Goal: Task Accomplishment & Management: Manage account settings

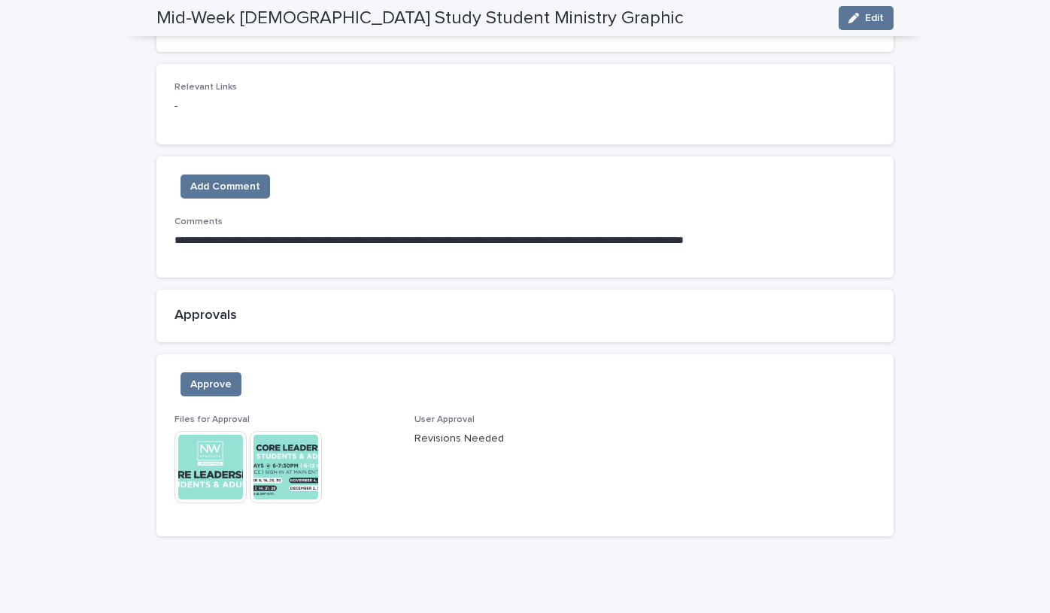
scroll to position [908, 0]
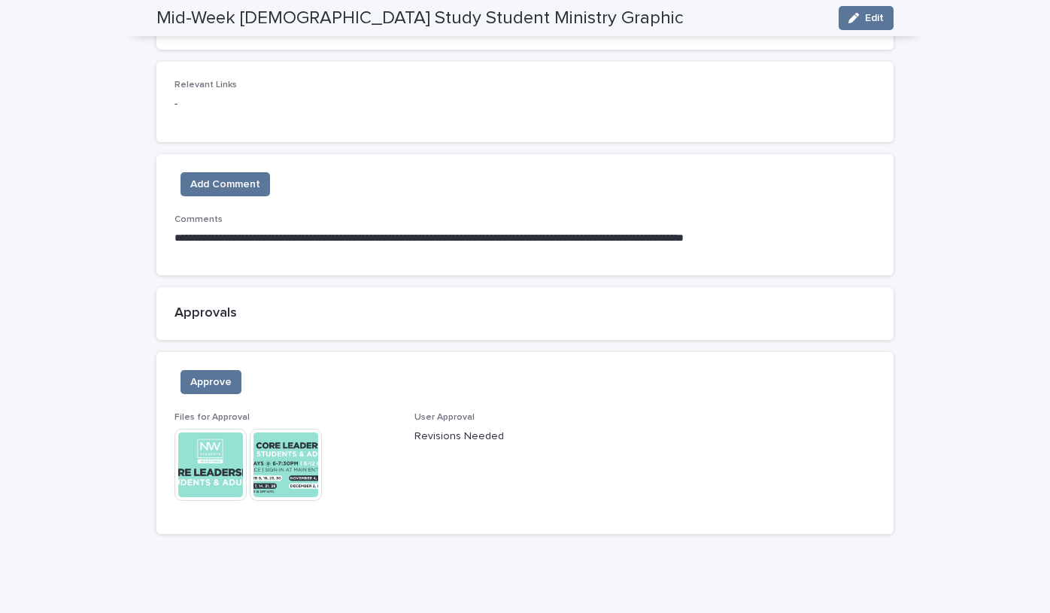
click at [291, 457] on img at bounding box center [286, 465] width 72 height 72
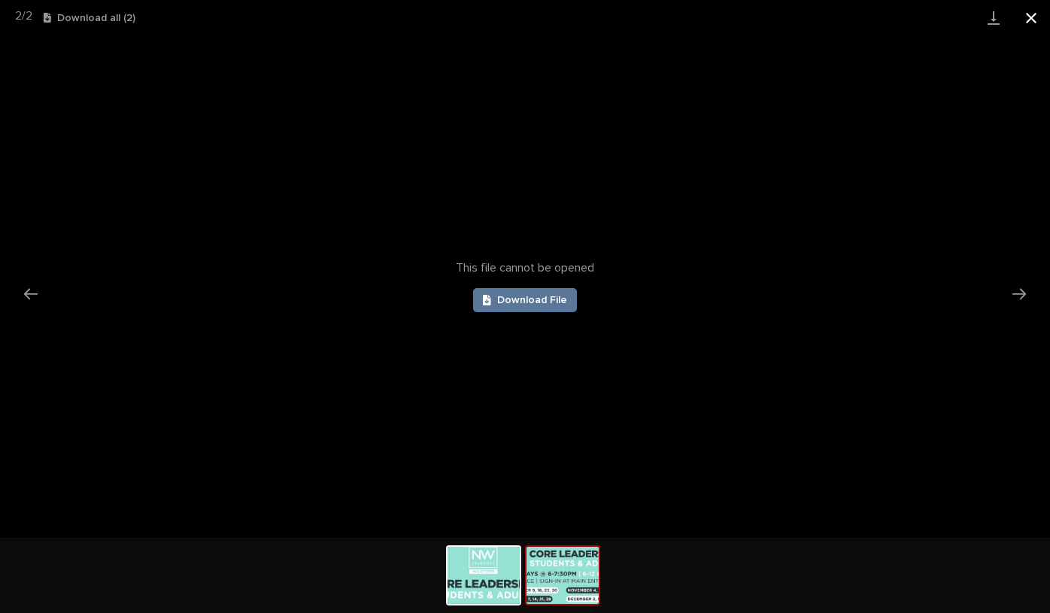
click at [1029, 13] on button "Close gallery" at bounding box center [1031, 17] width 38 height 35
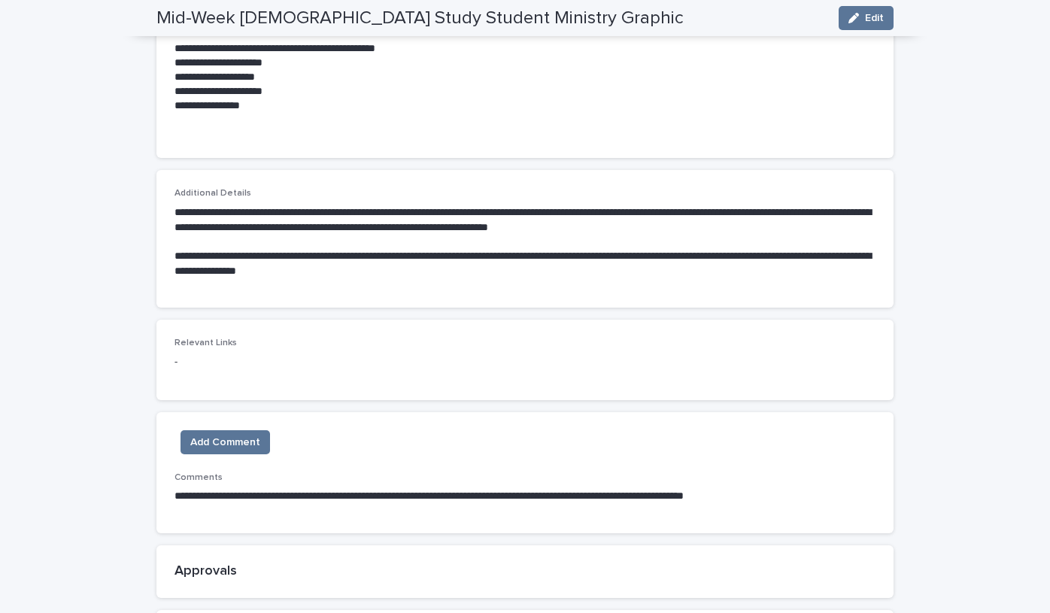
scroll to position [0, 0]
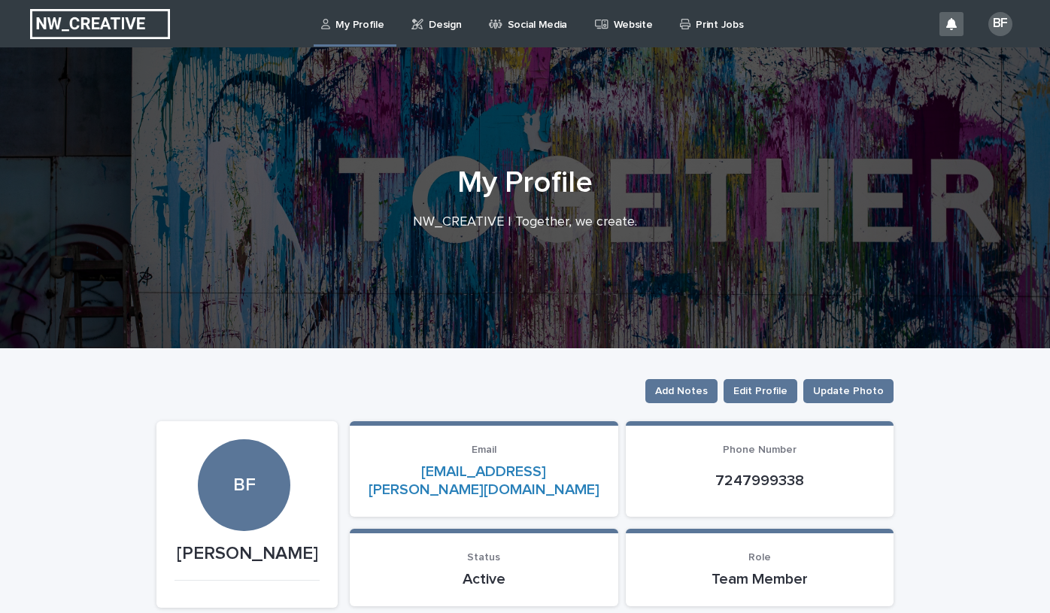
click at [444, 22] on p "Design" at bounding box center [445, 16] width 32 height 32
click at [441, 26] on p "Design" at bounding box center [445, 16] width 32 height 32
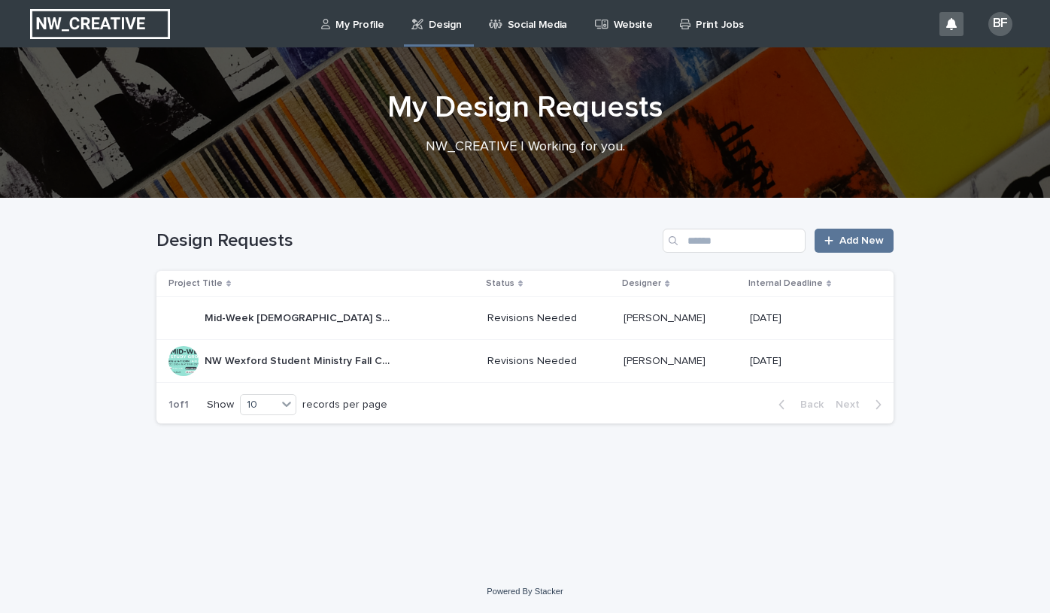
click at [320, 320] on p "Mid-Week [DEMOGRAPHIC_DATA] Study Student Ministry Graphic" at bounding box center [300, 317] width 191 height 16
click at [259, 363] on p "NW Wexford Student Ministry Fall Calendar" at bounding box center [300, 360] width 191 height 16
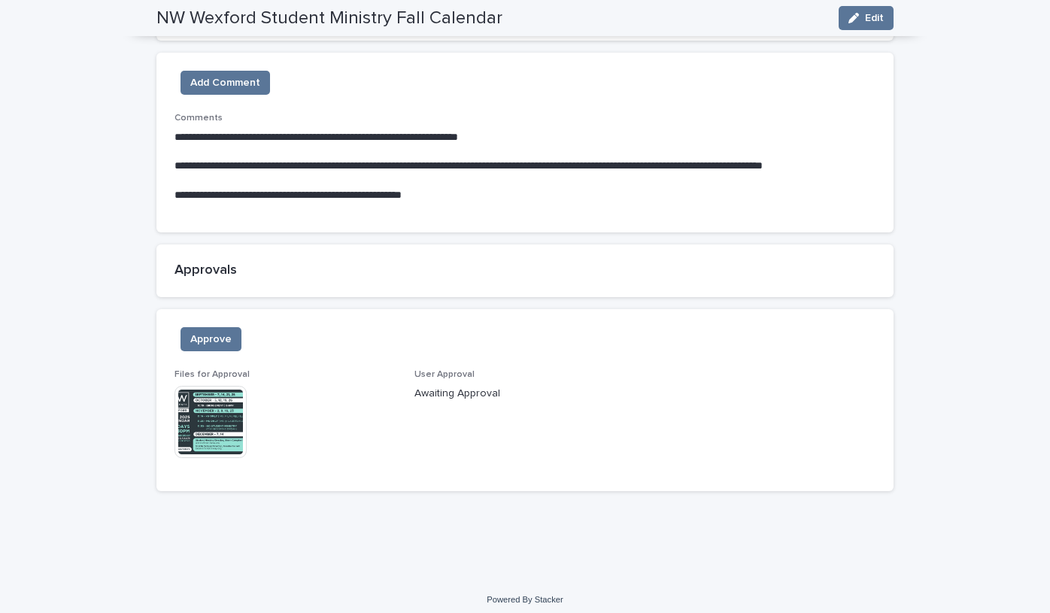
scroll to position [1187, 0]
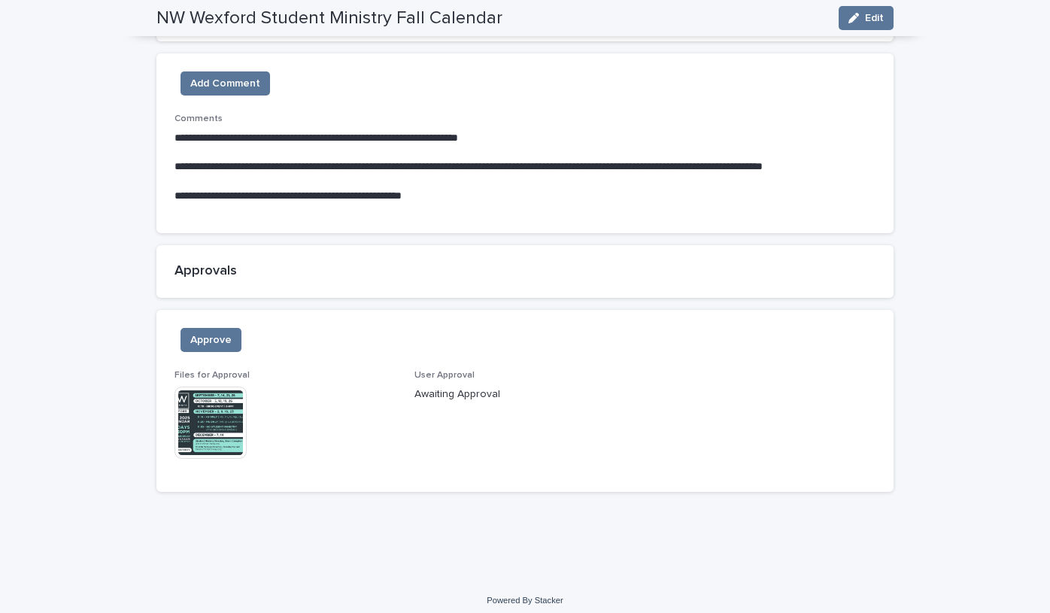
click at [211, 398] on img at bounding box center [210, 422] width 72 height 72
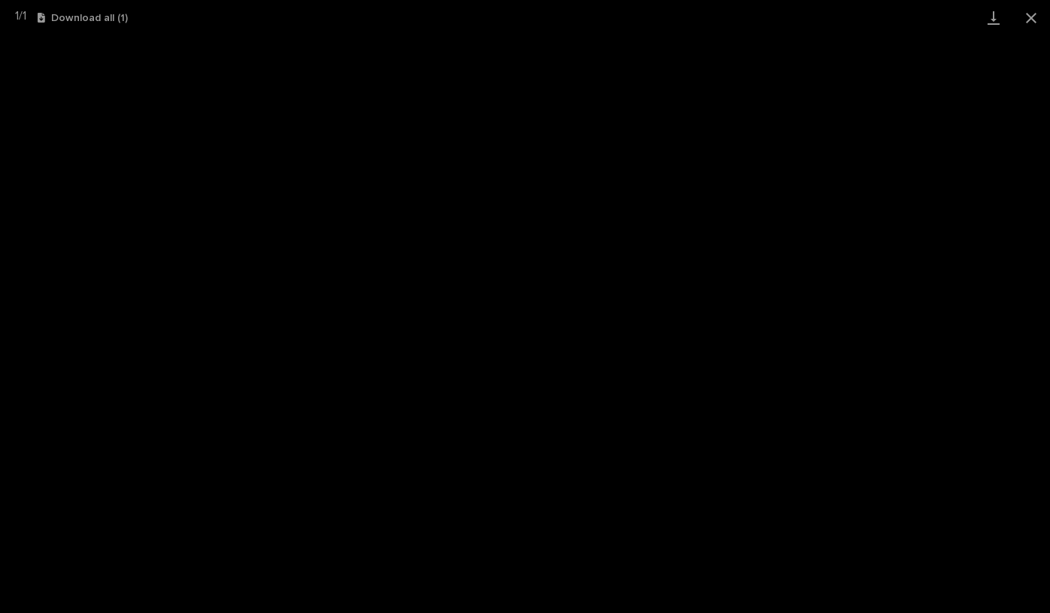
click at [745, 2] on div "1 / 1 Download all ( 1 )" at bounding box center [525, 17] width 1050 height 35
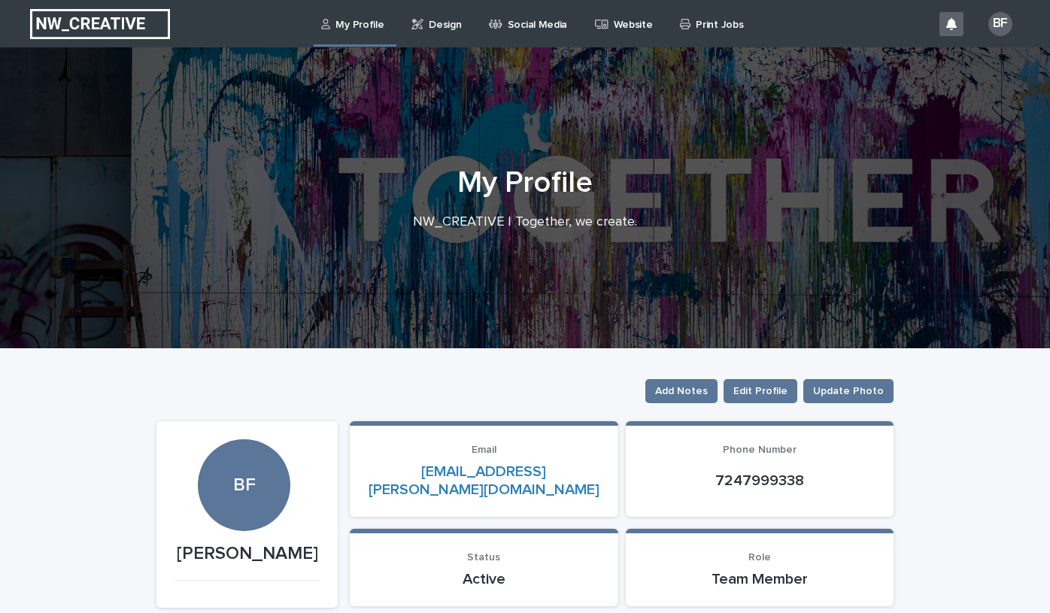
click at [442, 26] on p "Design" at bounding box center [445, 16] width 32 height 32
click at [438, 26] on p "Design" at bounding box center [445, 16] width 32 height 32
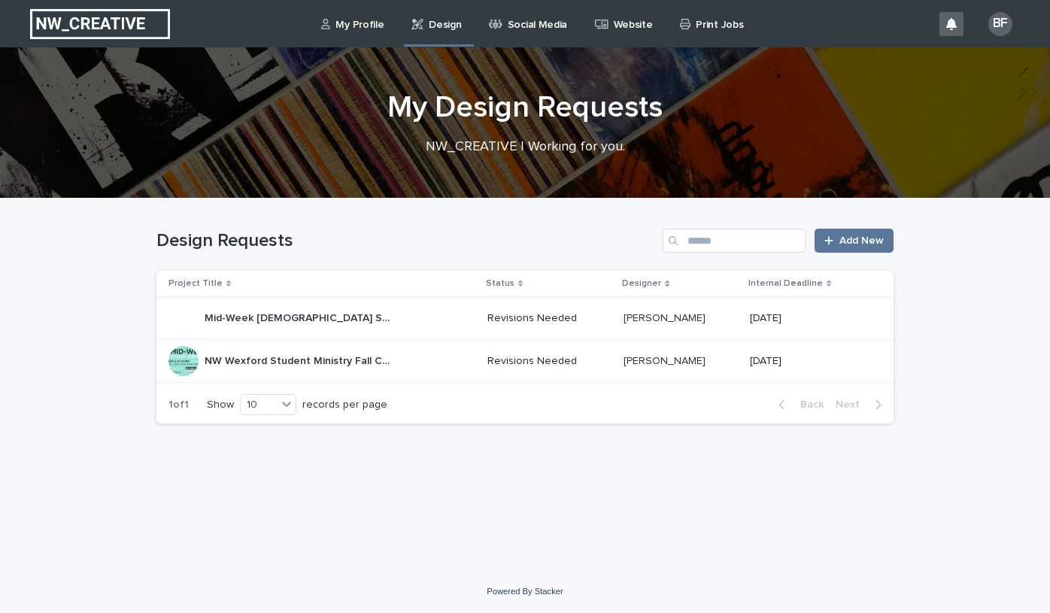
click at [306, 359] on p "NW Wexford Student Ministry Fall Calendar" at bounding box center [300, 360] width 191 height 16
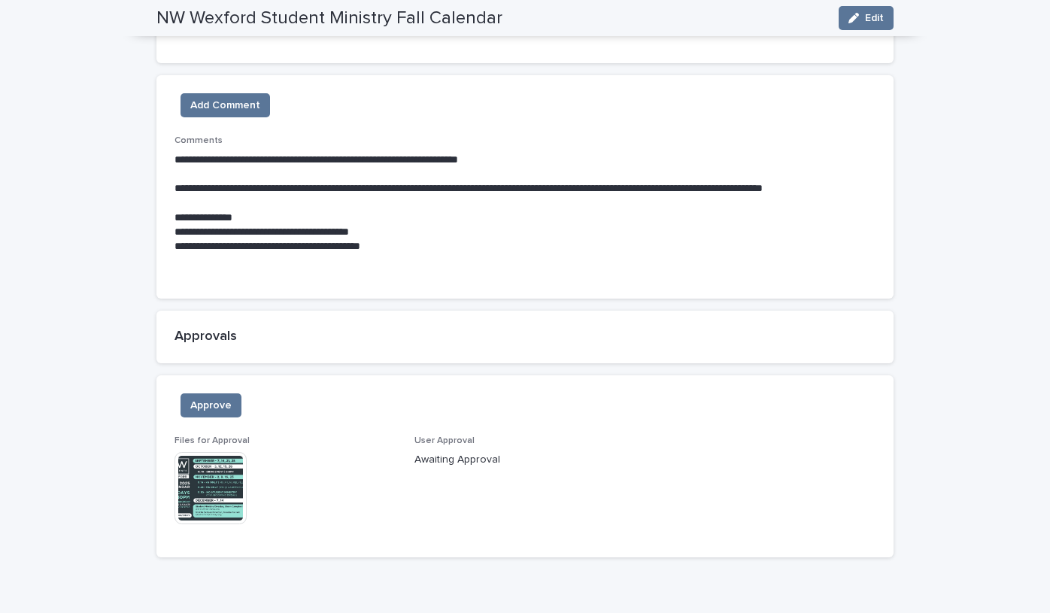
scroll to position [1159, 0]
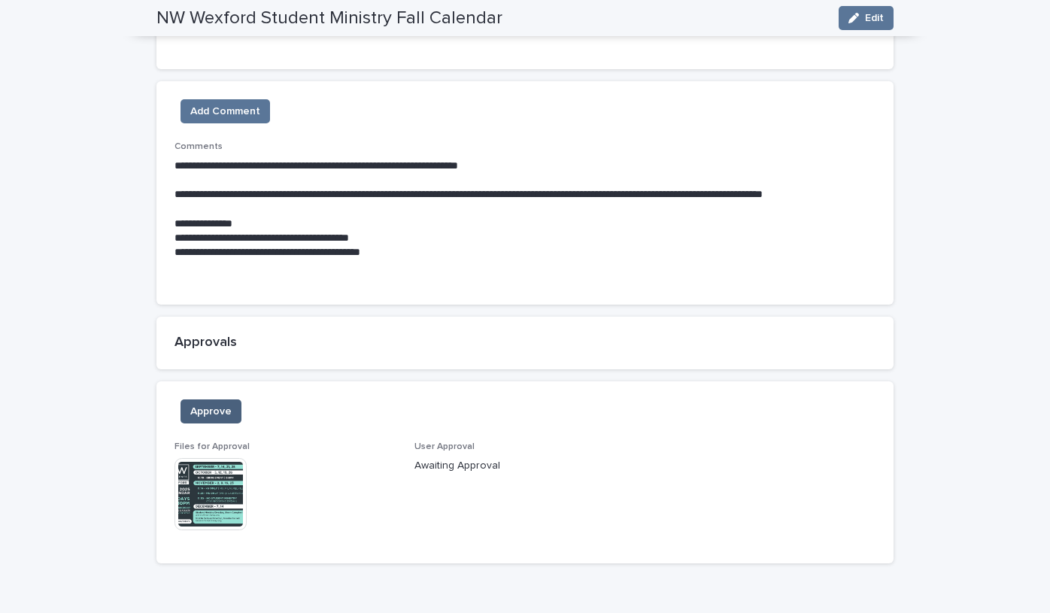
click at [203, 404] on span "Approve" at bounding box center [210, 411] width 41 height 15
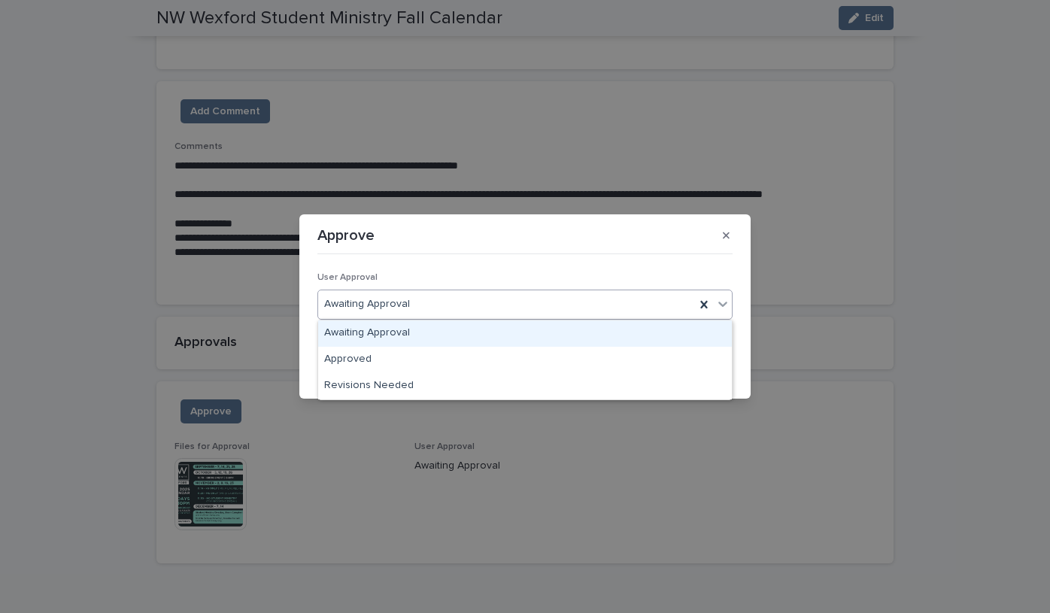
click at [434, 304] on div "Awaiting Approval" at bounding box center [506, 304] width 377 height 25
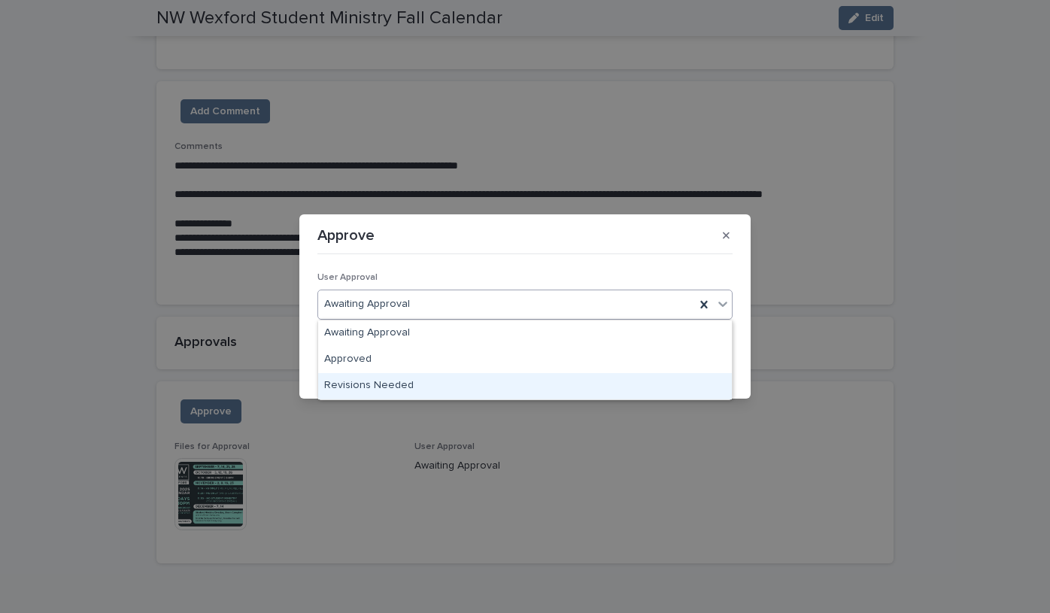
click at [399, 386] on div "Revisions Needed" at bounding box center [525, 386] width 414 height 26
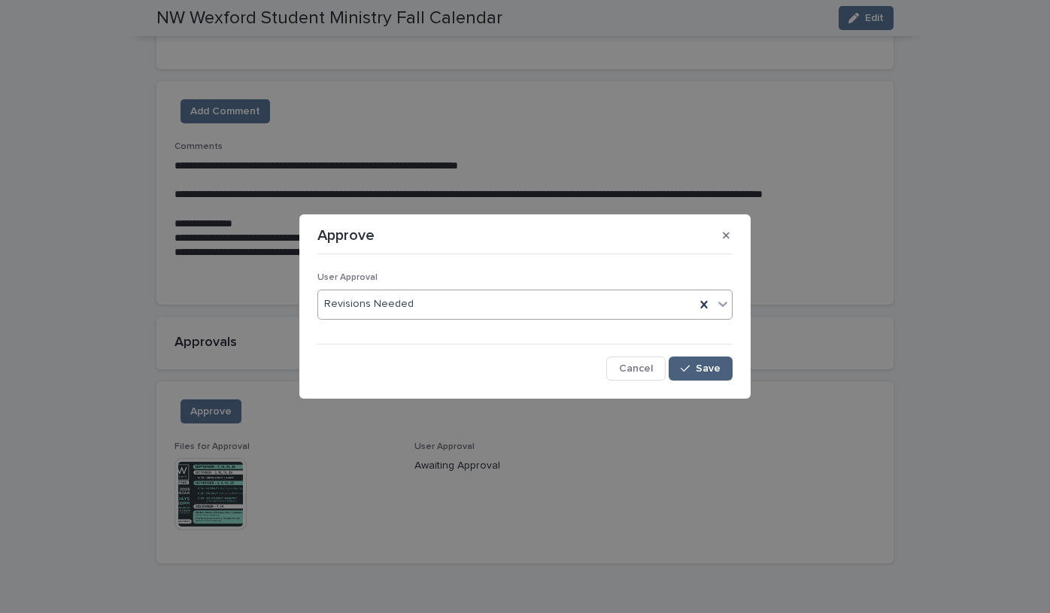
click at [699, 370] on span "Save" at bounding box center [707, 368] width 25 height 11
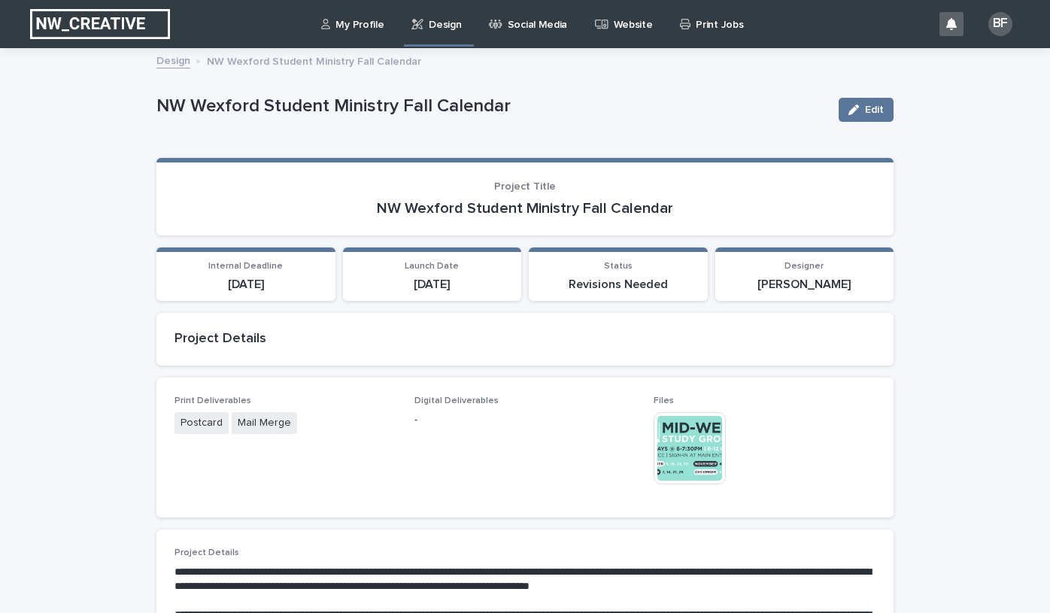
scroll to position [0, 0]
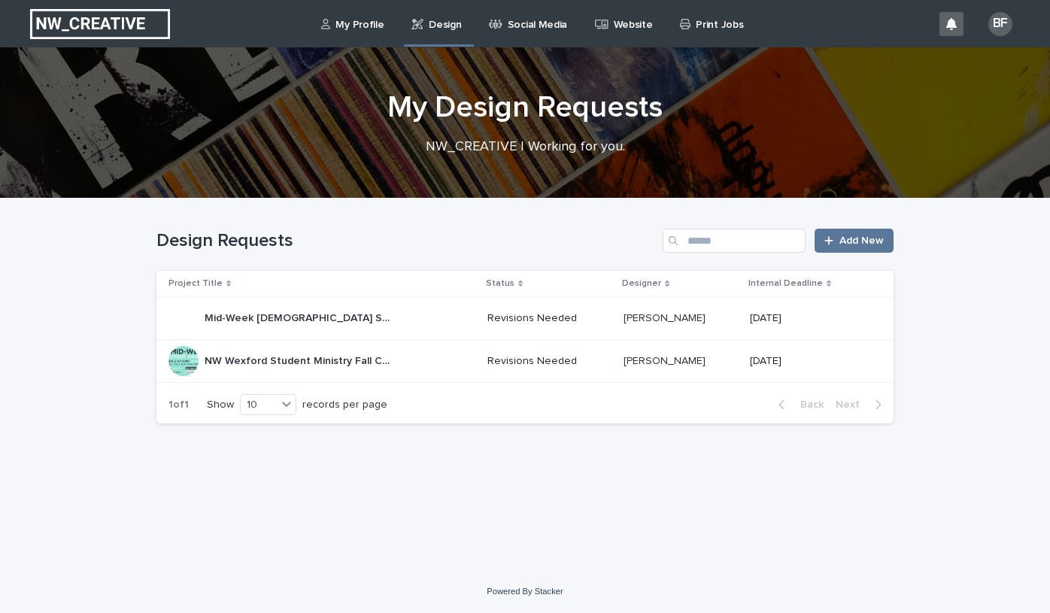
click at [270, 315] on p "Mid-Week [DEMOGRAPHIC_DATA] Study Student Ministry Graphic" at bounding box center [300, 317] width 191 height 16
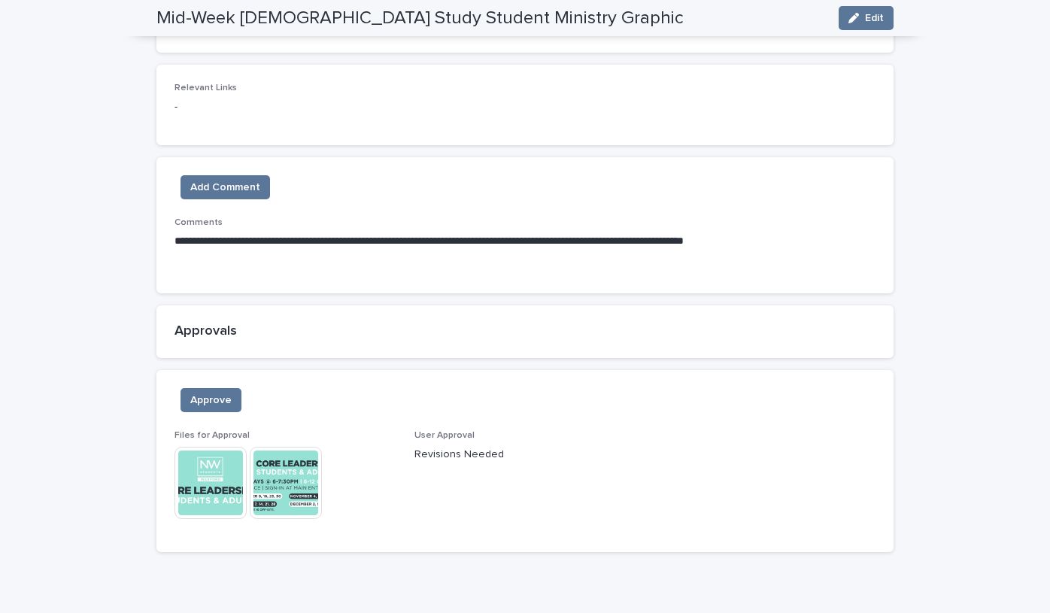
scroll to position [906, 0]
click at [280, 450] on img at bounding box center [286, 482] width 72 height 72
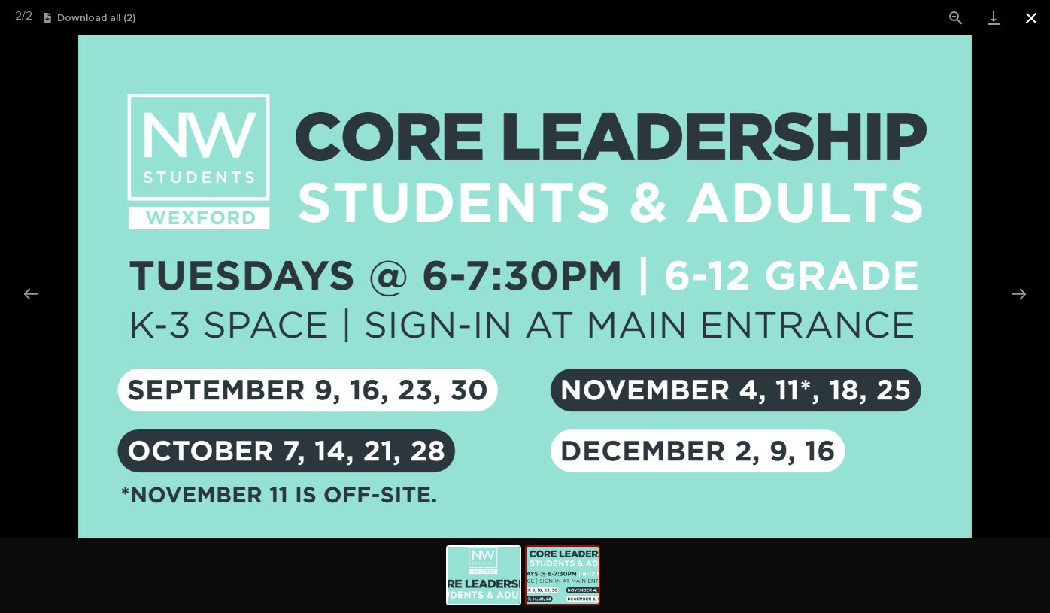
click at [1032, 15] on button "Close gallery" at bounding box center [1031, 17] width 38 height 35
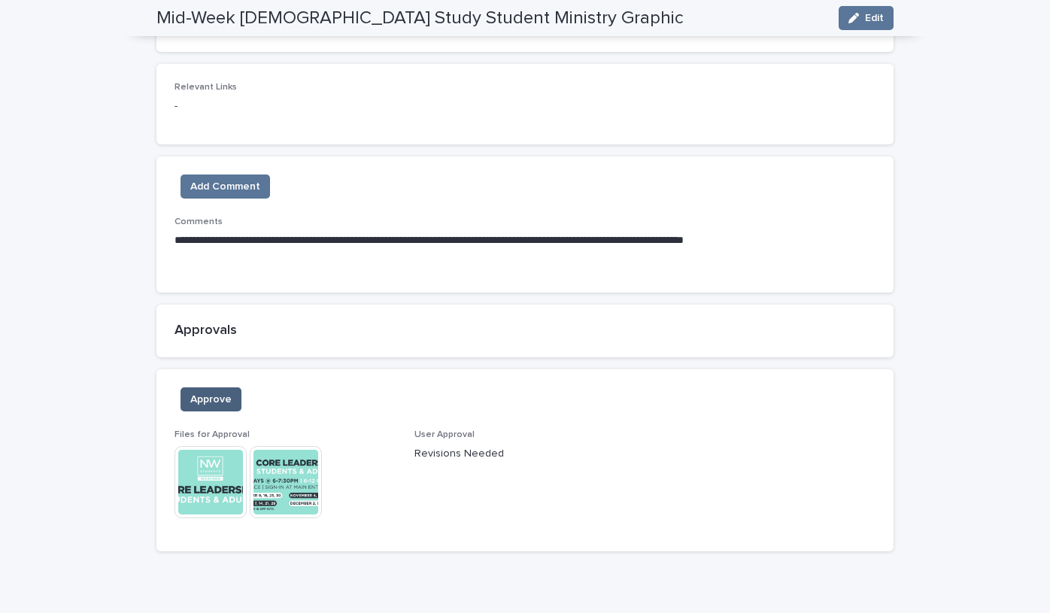
click at [205, 392] on span "Approve" at bounding box center [210, 399] width 41 height 15
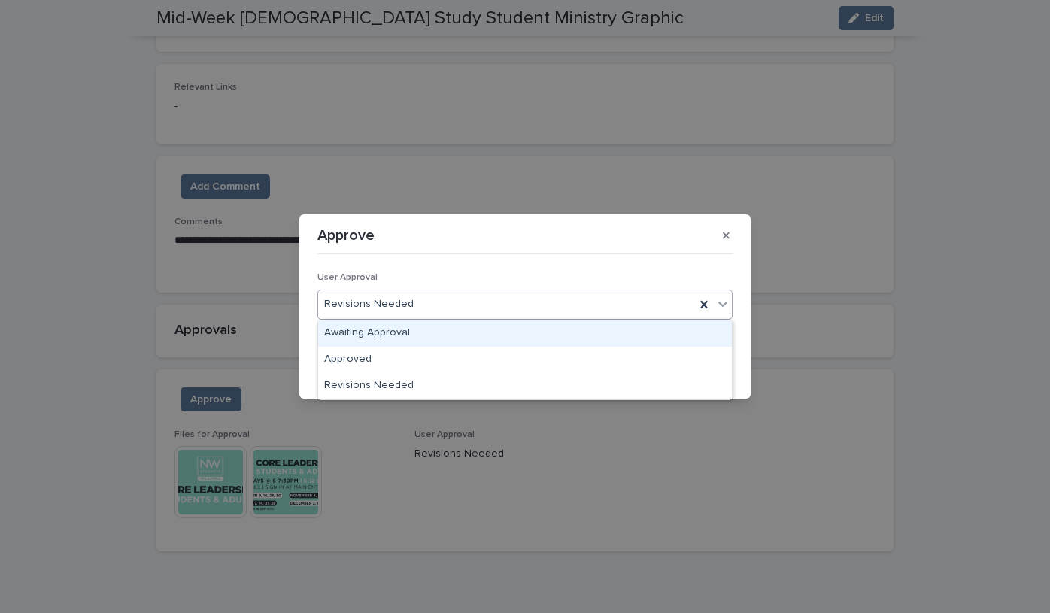
click at [487, 306] on div "Revisions Needed" at bounding box center [506, 304] width 377 height 25
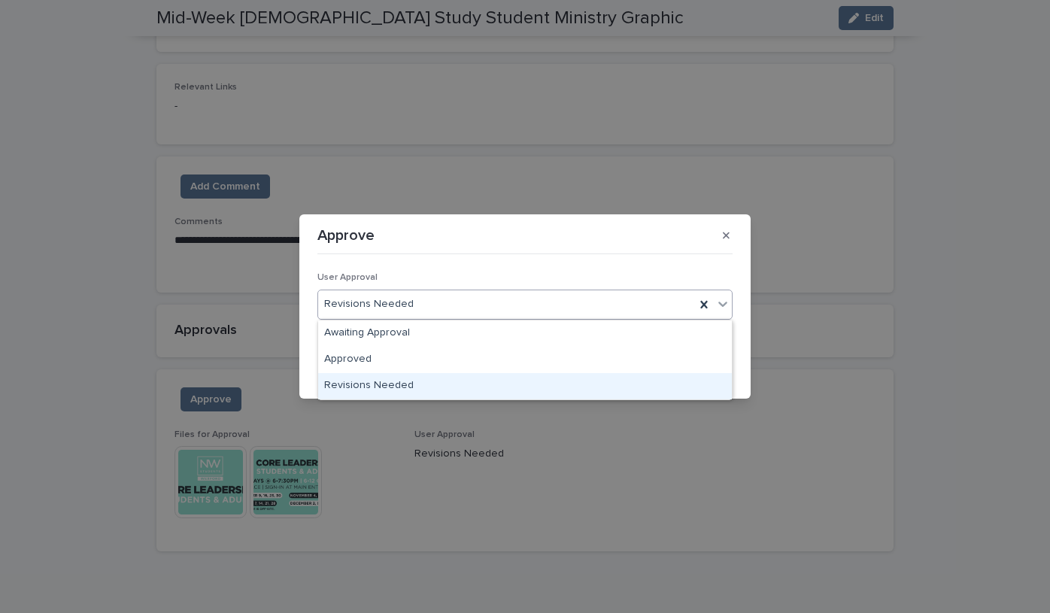
click at [438, 384] on div "Revisions Needed" at bounding box center [525, 386] width 414 height 26
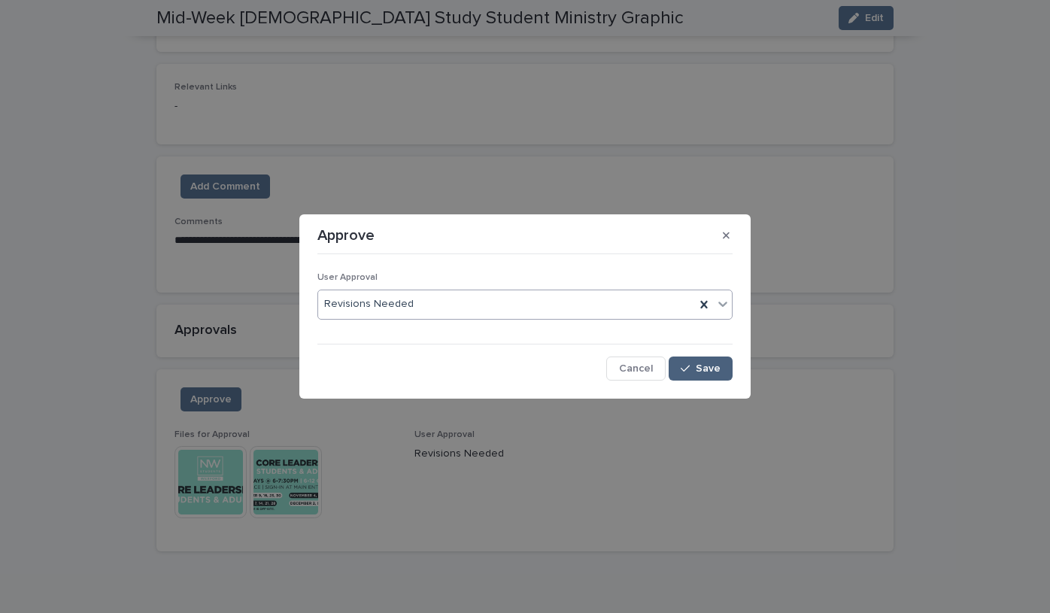
click at [698, 373] on span "Save" at bounding box center [707, 368] width 25 height 11
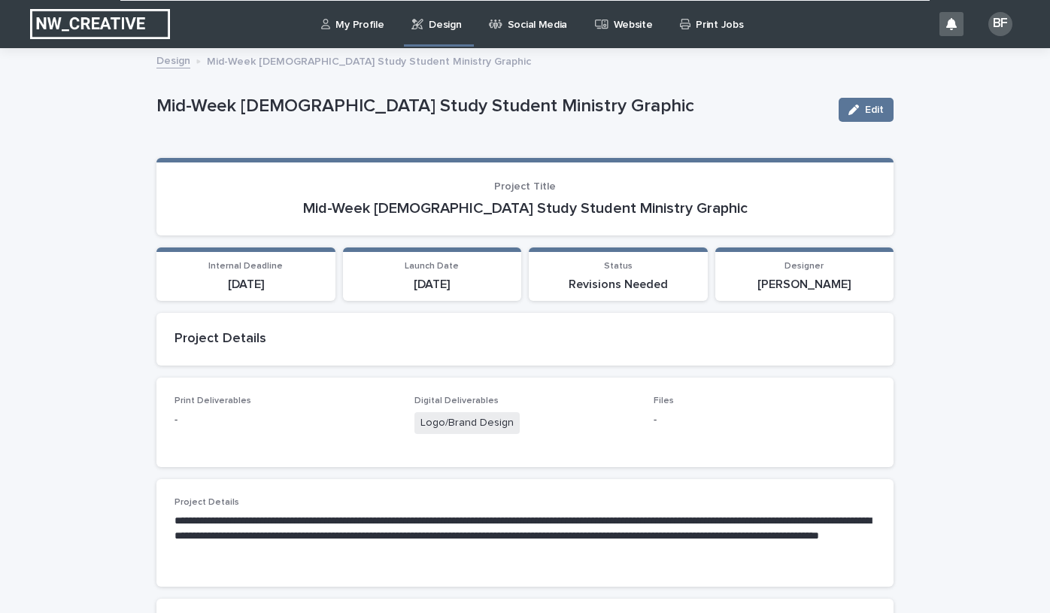
scroll to position [0, 0]
